Goal: Obtain resource: Obtain resource

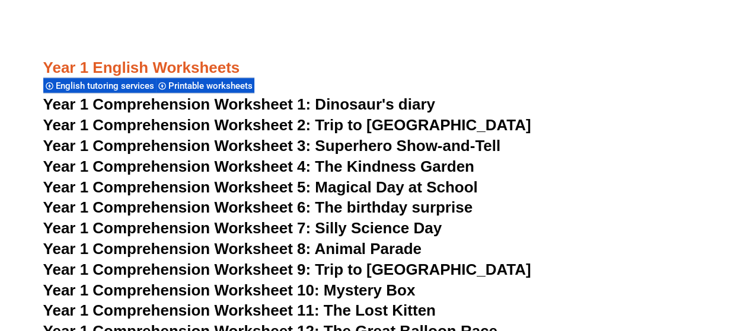
scroll to position [1660, 0]
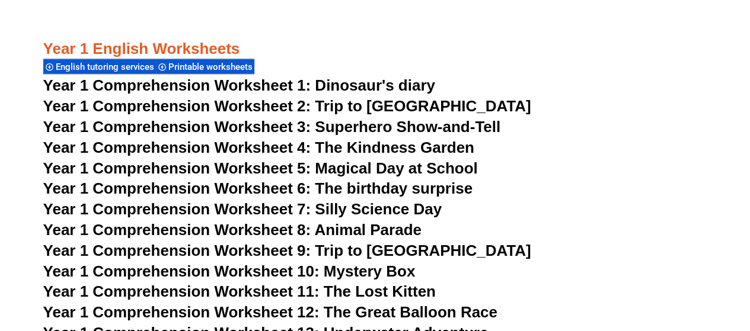
click at [184, 192] on span "Year 1 Comprehension Worksheet 6: The birthday surprise" at bounding box center [257, 189] width 429 height 18
click at [189, 234] on span "Year 1 Comprehension Worksheet 8: Animal Parade" at bounding box center [232, 230] width 378 height 18
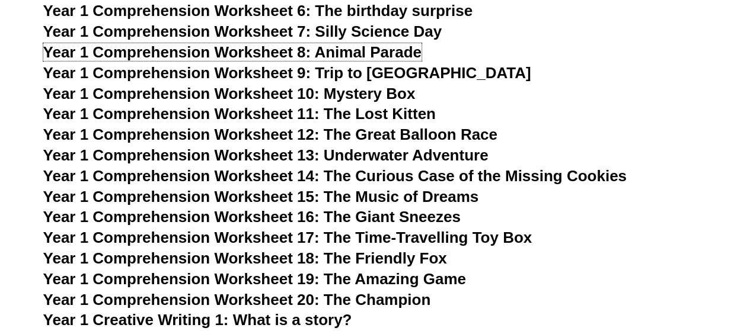
scroll to position [1897, 0]
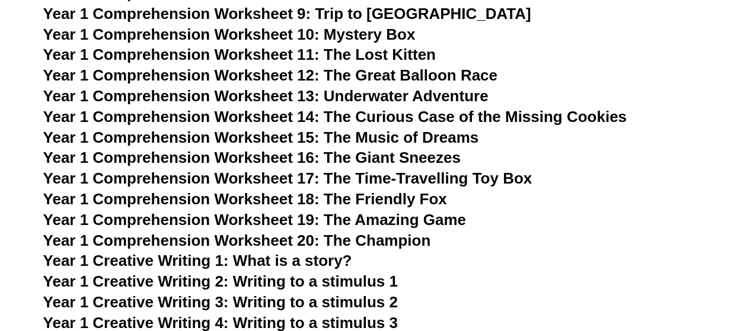
click at [250, 137] on span "Year 1 Comprehension Worksheet 15: The Music of Dreams" at bounding box center [261, 138] width 436 height 18
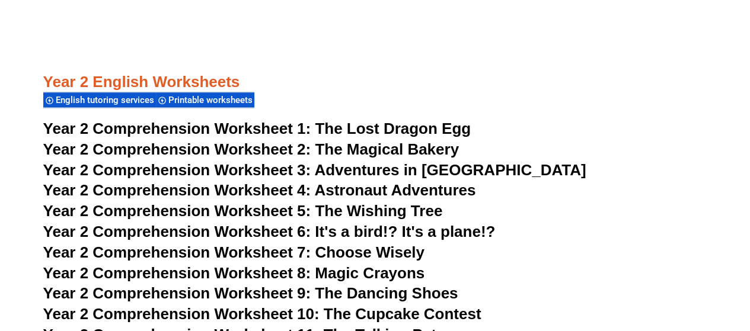
scroll to position [2964, 0]
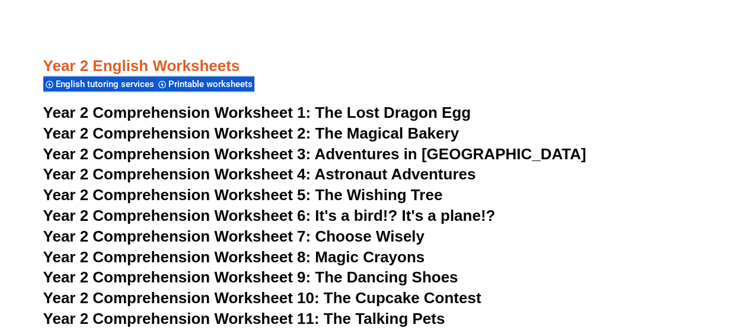
click at [186, 196] on span "Year 2 Comprehension Worksheet 5:" at bounding box center [177, 195] width 268 height 18
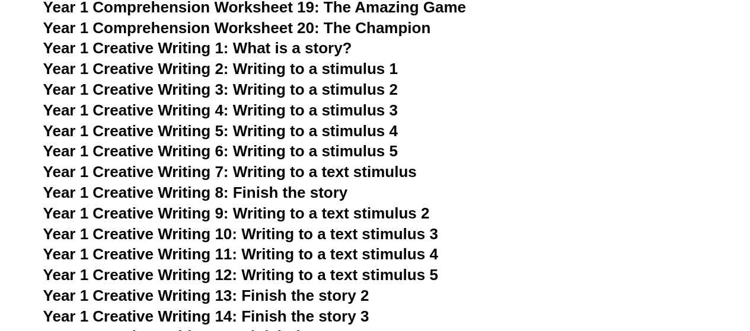
scroll to position [2134, 0]
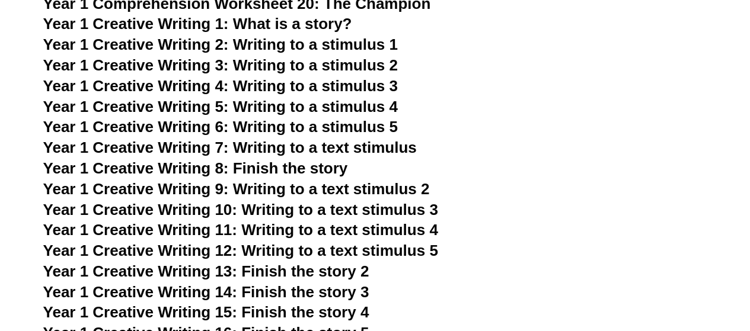
click at [149, 40] on span "Year 1 Creative Writing 2: Writing to a stimulus 1" at bounding box center [220, 45] width 355 height 18
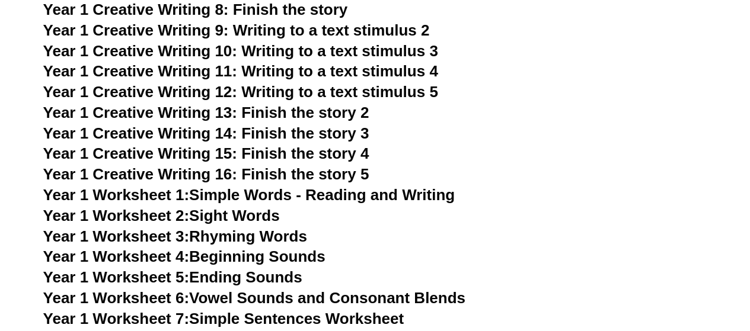
scroll to position [2312, 0]
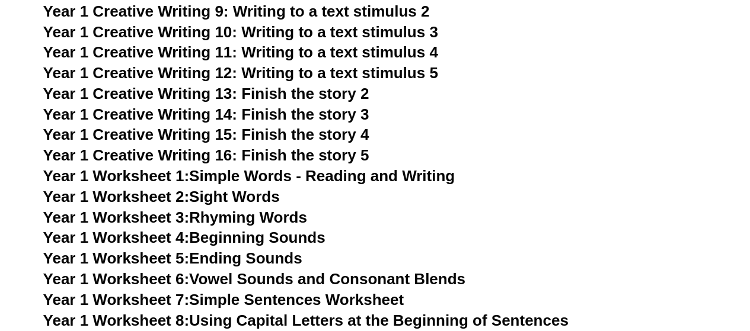
click at [160, 175] on span "Year 1 Worksheet 1:" at bounding box center [116, 176] width 146 height 18
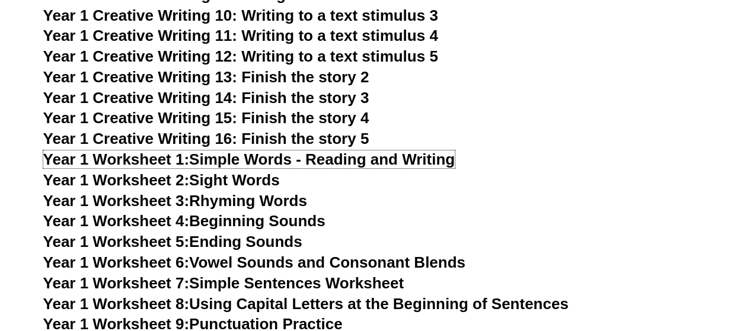
scroll to position [2371, 0]
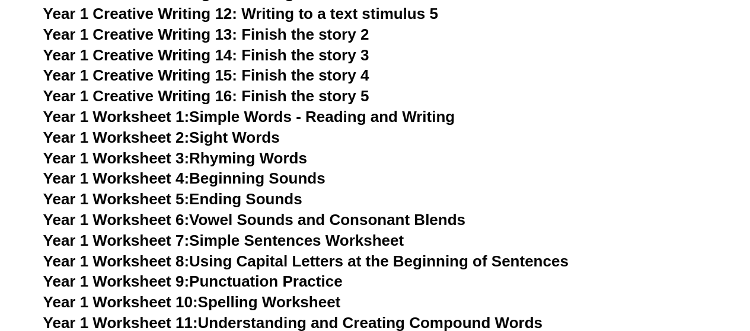
click at [229, 161] on link "Year 1 Worksheet 3: Rhyming Words" at bounding box center [175, 158] width 264 height 18
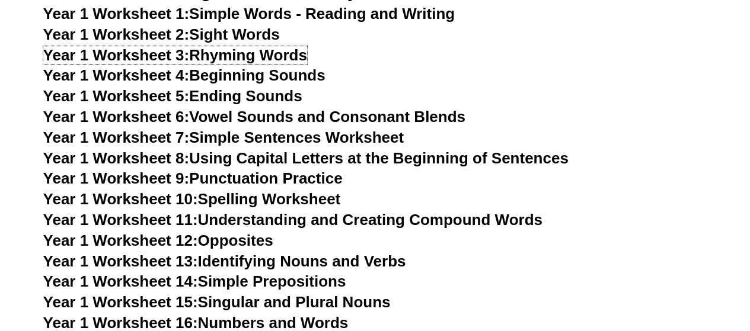
scroll to position [2490, 0]
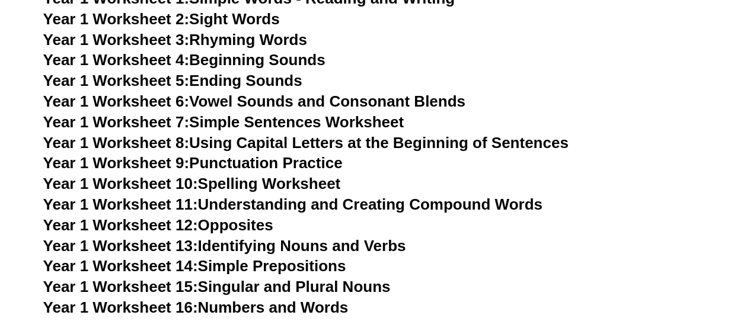
click at [256, 117] on link "Year 1 Worksheet 7: Simple Sentences Worksheet" at bounding box center [223, 122] width 361 height 18
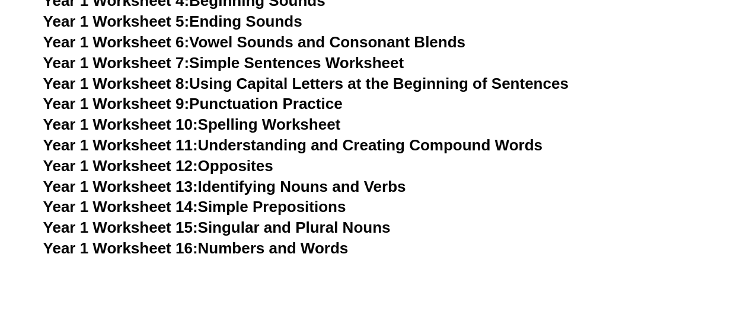
click at [231, 126] on link "Year 1 Worksheet 10: Spelling Worksheet" at bounding box center [192, 125] width 298 height 18
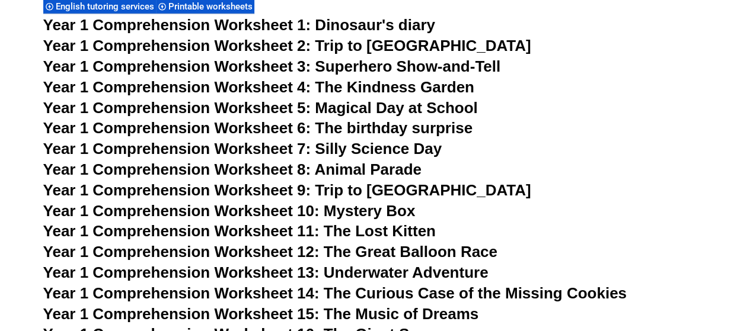
scroll to position [1719, 0]
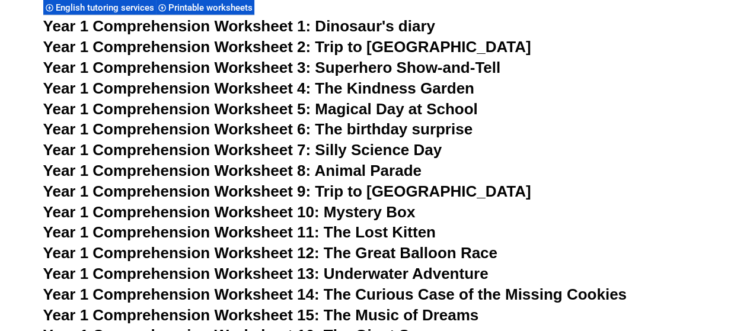
click at [376, 65] on span "Year 1 Comprehension Worksheet 3: Superhero Show-and-Tell" at bounding box center [272, 68] width 458 height 18
click at [336, 24] on span "Year 1 Comprehension Worksheet 1: Dinosaur's diary" at bounding box center [239, 26] width 392 height 18
click at [223, 108] on span "Year 1 Comprehension Worksheet 5: Magical Day at School" at bounding box center [260, 109] width 435 height 18
click at [324, 87] on span "Year 1 Comprehension Worksheet 4: The Kindness Garden" at bounding box center [258, 88] width 431 height 18
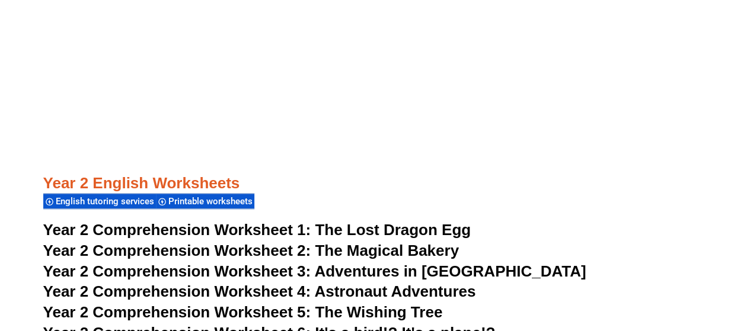
scroll to position [3024, 0]
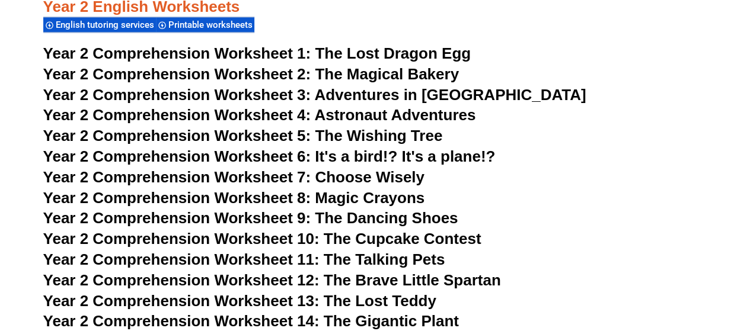
click at [409, 97] on span "Adventures in [GEOGRAPHIC_DATA]" at bounding box center [450, 95] width 272 height 18
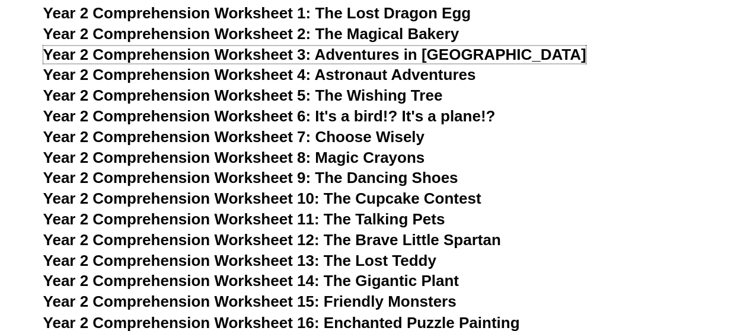
scroll to position [3083, 0]
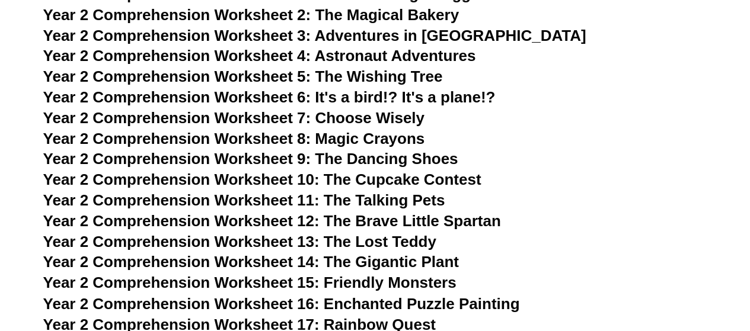
click at [206, 158] on span "Year 2 Comprehension Worksheet 9: The Dancing Shoes" at bounding box center [250, 159] width 415 height 18
click at [242, 177] on span "Year 2 Comprehension Worksheet 10: The Cupcake Contest" at bounding box center [262, 180] width 438 height 18
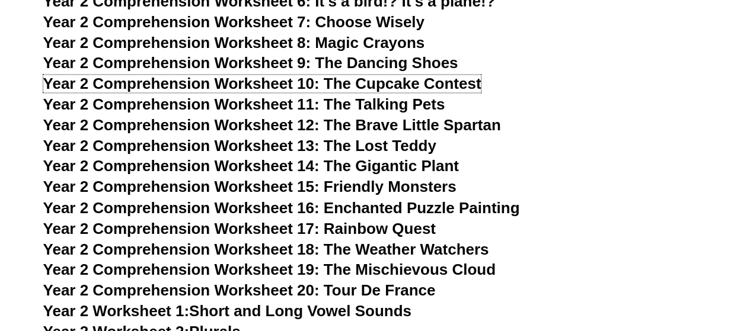
scroll to position [3201, 0]
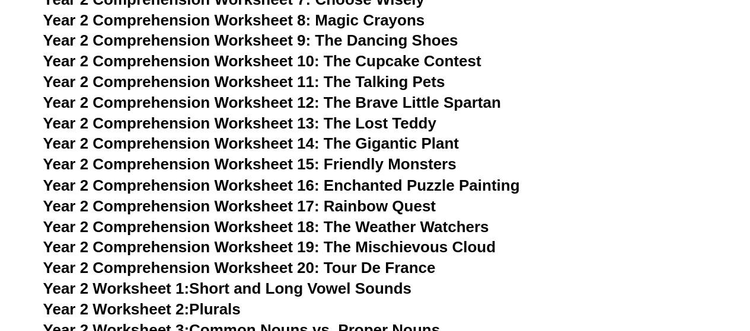
click at [337, 204] on span "Year 2 Comprehension Worksheet 17: Rainbow Quest" at bounding box center [239, 206] width 392 height 18
